Goal: Complete application form

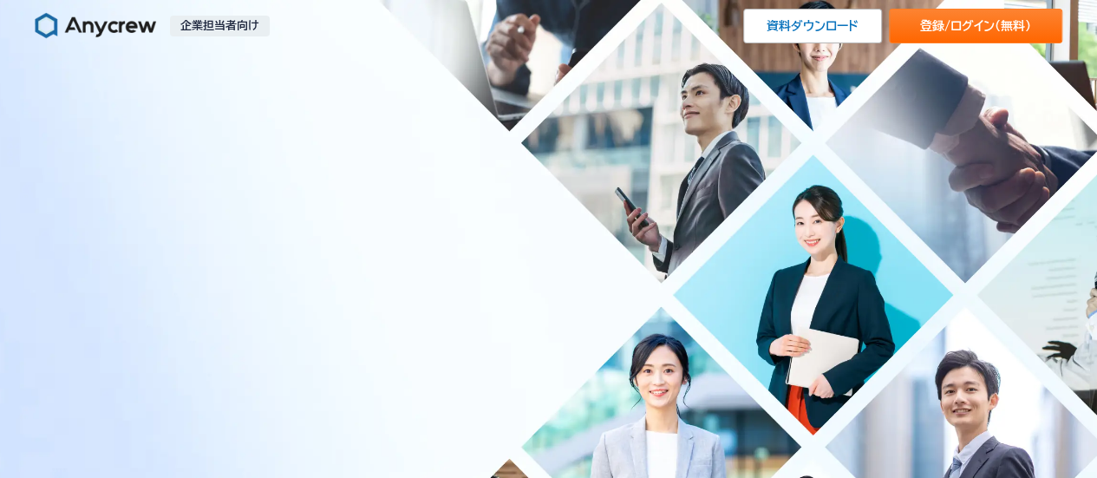
click at [239, 32] on p "企業担当者向け" at bounding box center [220, 26] width 100 height 21
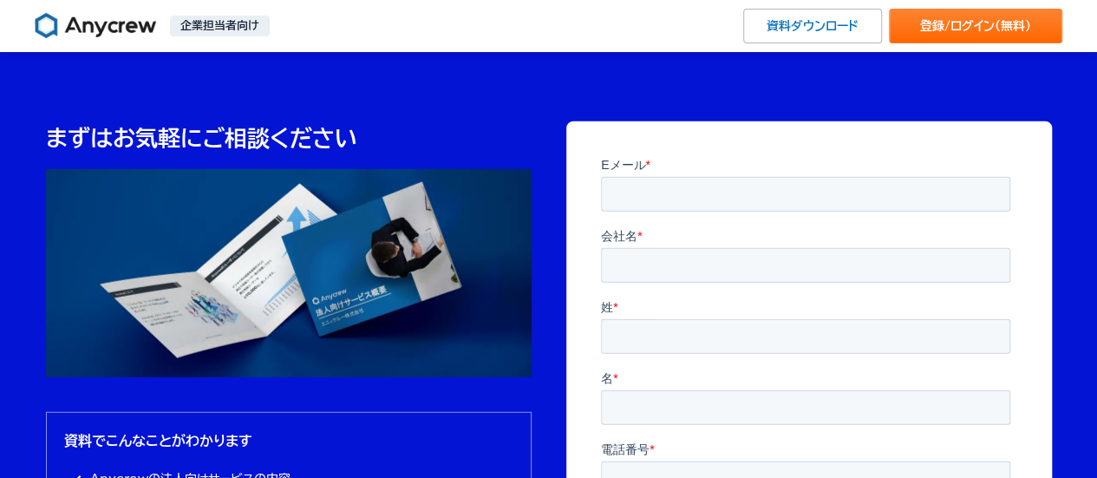
scroll to position [5417, 0]
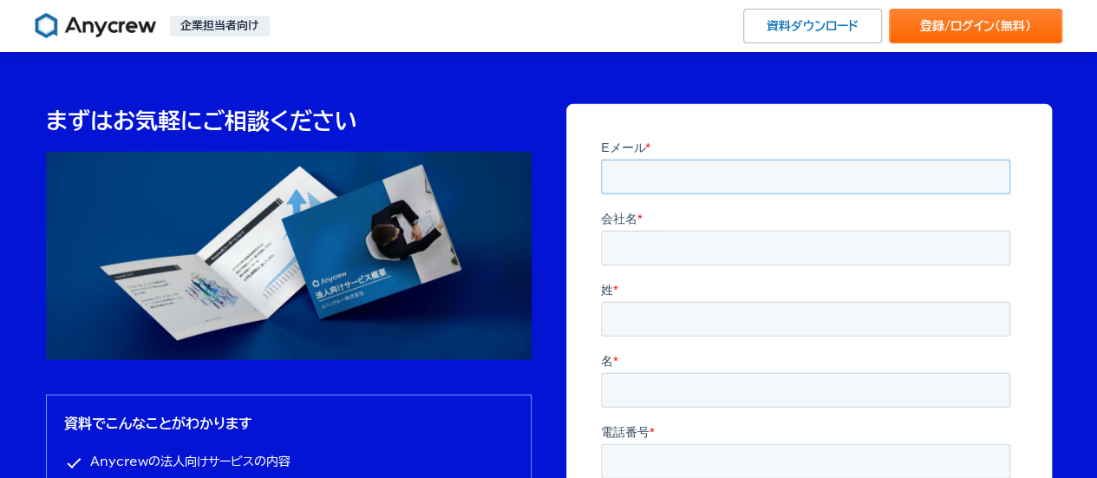
click at [726, 177] on input "Eメール *" at bounding box center [804, 176] width 409 height 35
type input "[EMAIL_ADDRESS][DOMAIN_NAME]"
type input "株式会社オータム"
type input "仲間"
type input "[PERSON_NAME]"
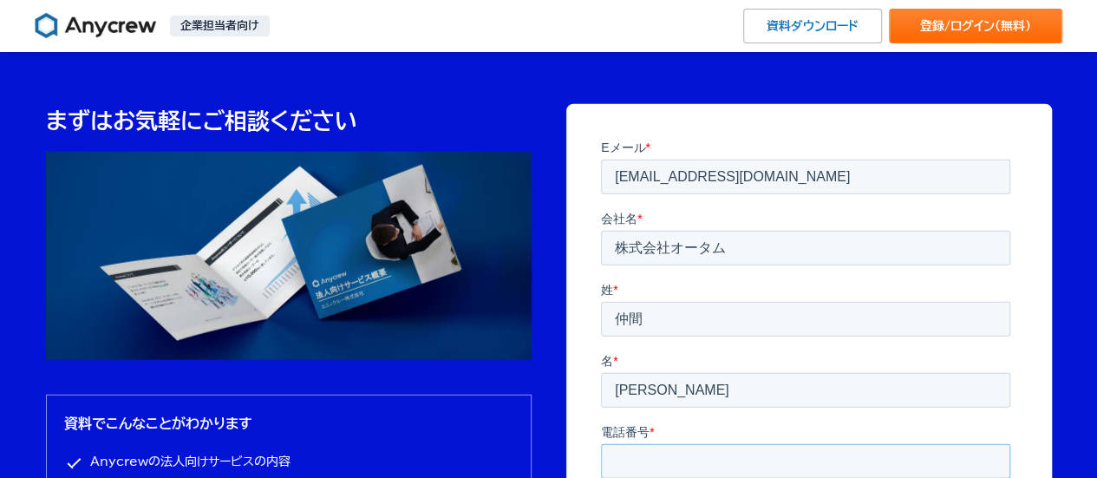
type input "[PHONE_NUMBER]"
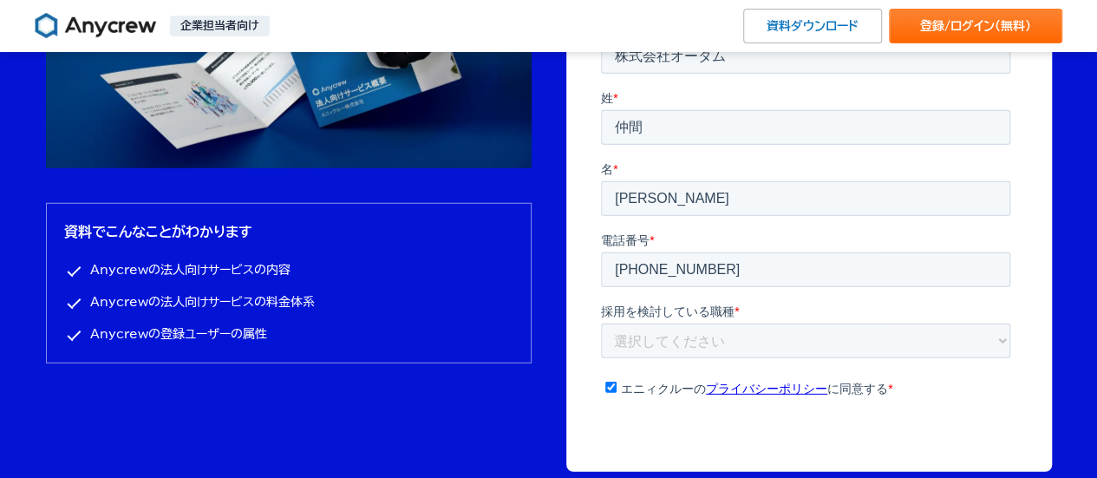
scroll to position [5693, 0]
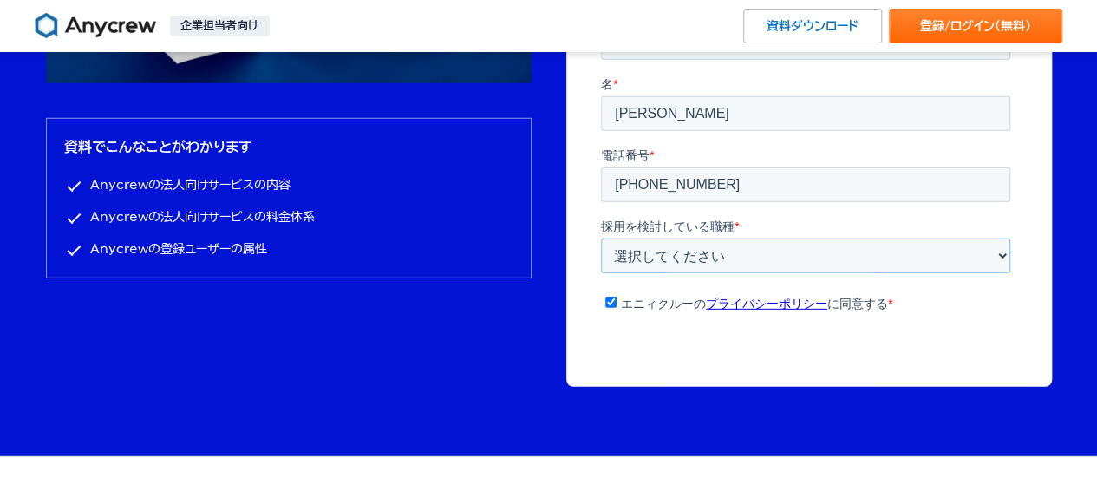
click at [778, 238] on select "選択してください 企画・事業開発 マーケティング 営業 財務・経理 人事・採用 エンジニア PM デザイナー ライター その他" at bounding box center [804, 255] width 409 height 35
select select "engineer"
click at [600, 273] on select "選択してください 企画・事業開発 マーケティング 営業 財務・経理 人事・採用 エンジニア PM デザイナー ライター その他" at bounding box center [804, 255] width 409 height 35
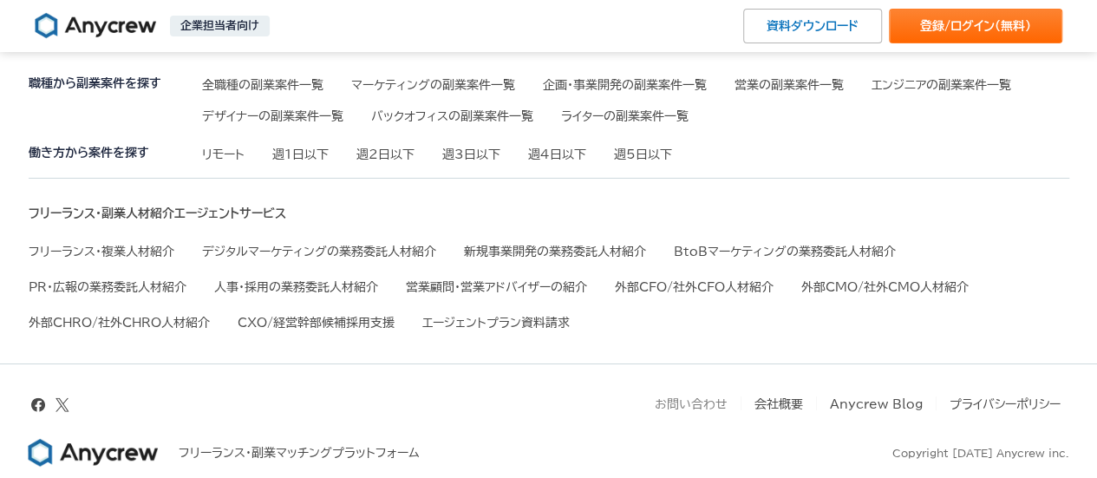
click at [713, 401] on link "お問い合わせ" at bounding box center [691, 404] width 73 height 12
